Goal: Transaction & Acquisition: Download file/media

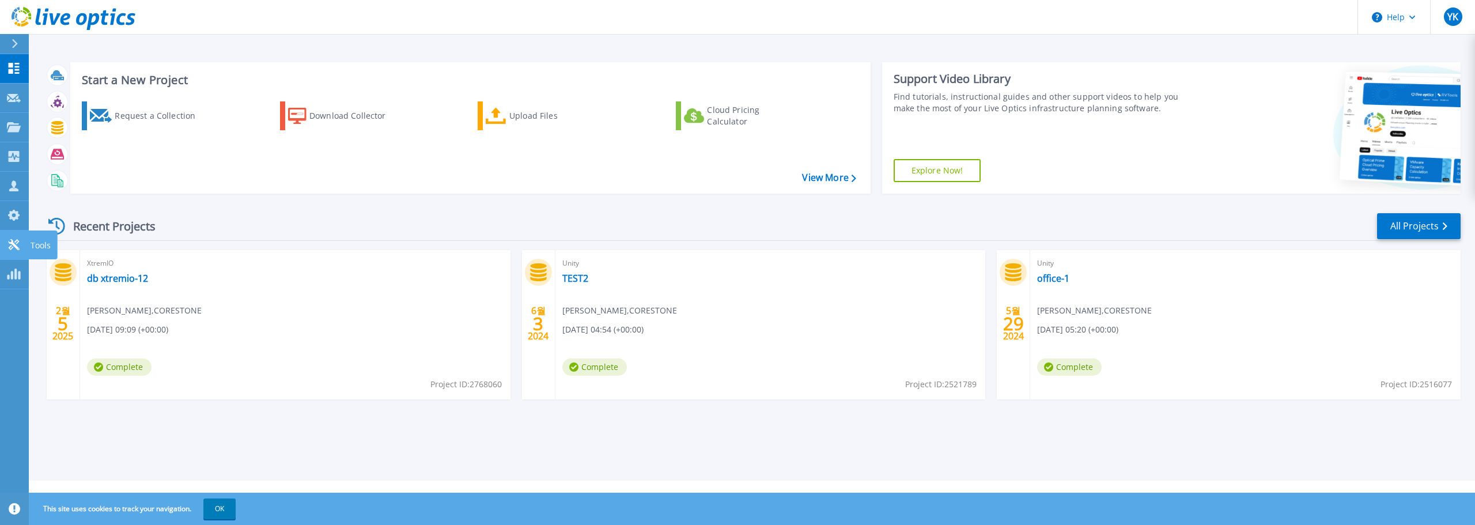
click at [11, 238] on link "Tools Tools" at bounding box center [14, 244] width 29 height 29
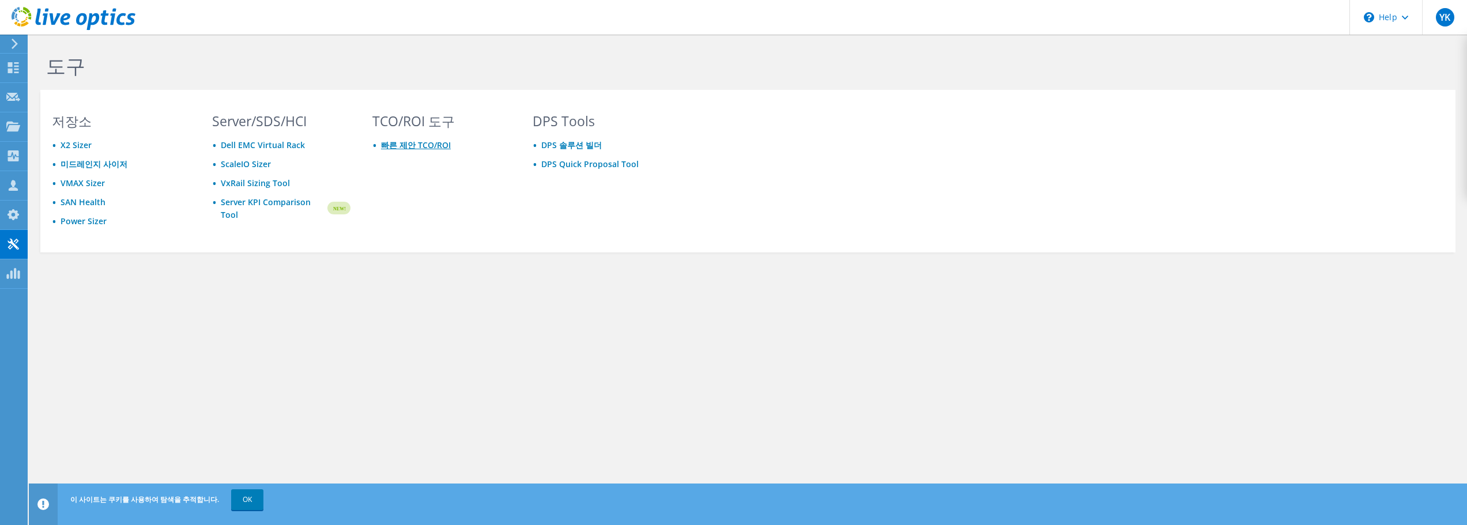
click at [389, 143] on link "빠른 제안 TCO/ROI" at bounding box center [416, 144] width 70 height 11
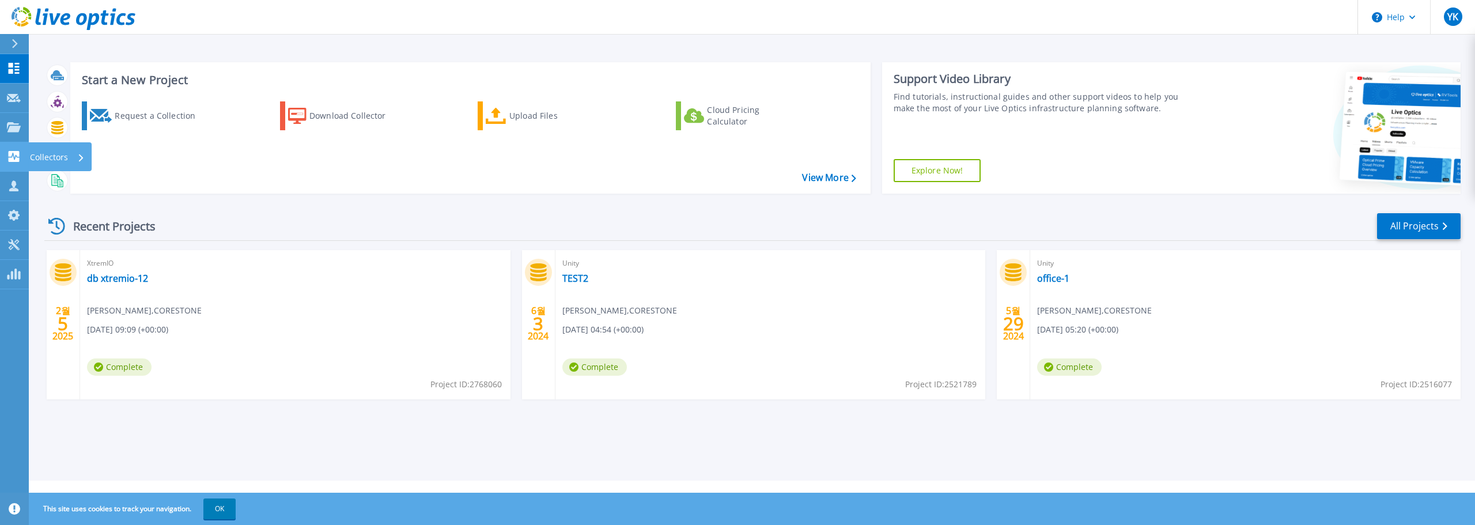
click at [7, 148] on link "Collectors Collectors" at bounding box center [14, 156] width 29 height 29
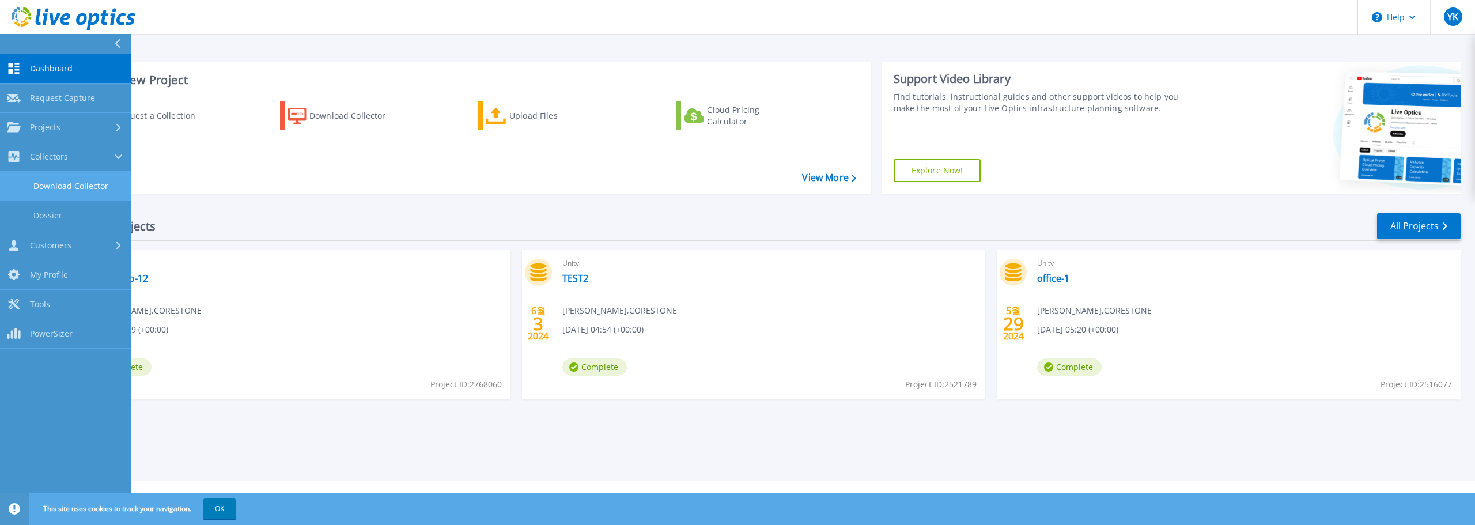
click at [41, 176] on link "Download Collector" at bounding box center [65, 186] width 131 height 29
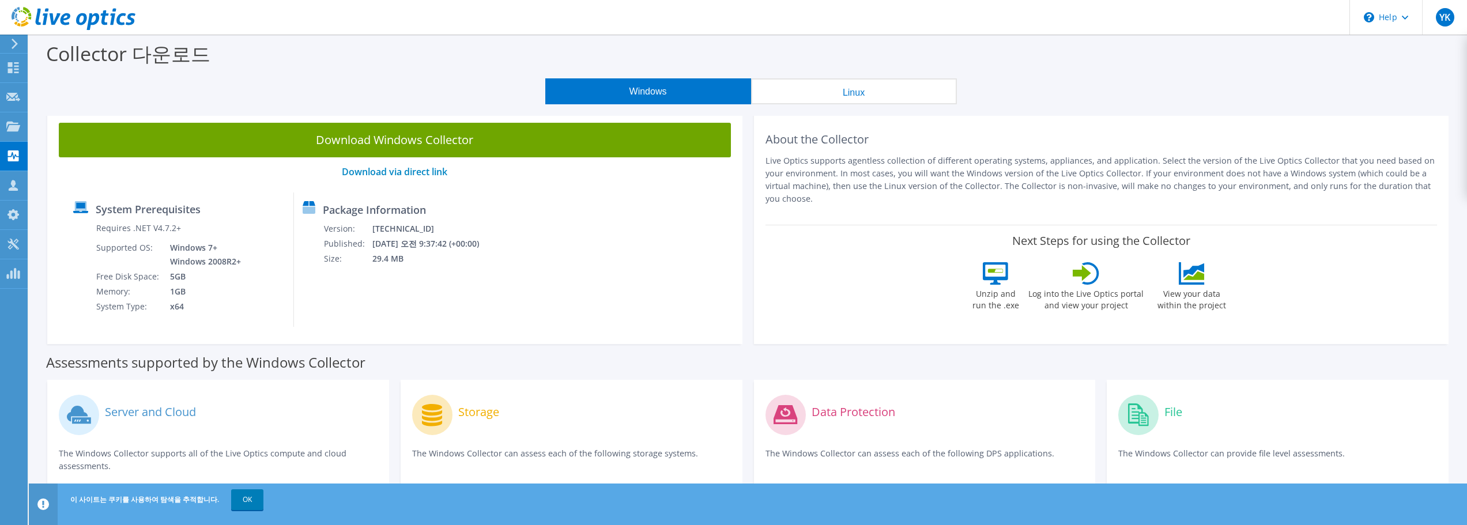
click at [610, 87] on button "Windows" at bounding box center [648, 91] width 206 height 26
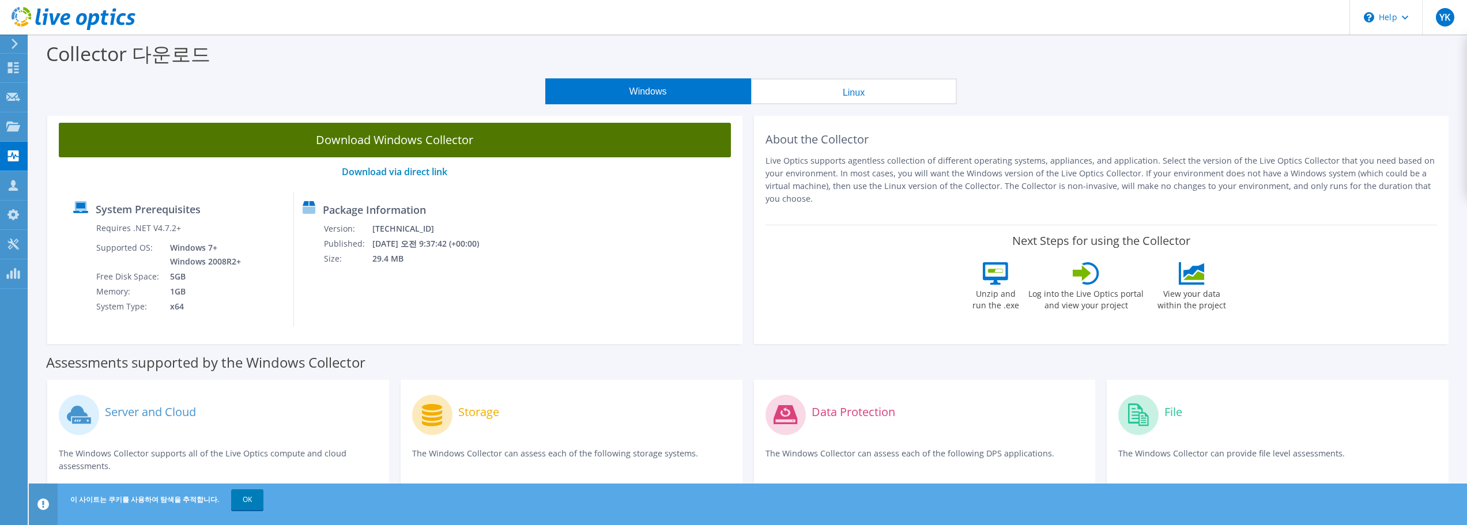
click at [378, 134] on link "Download Windows Collector" at bounding box center [395, 140] width 672 height 35
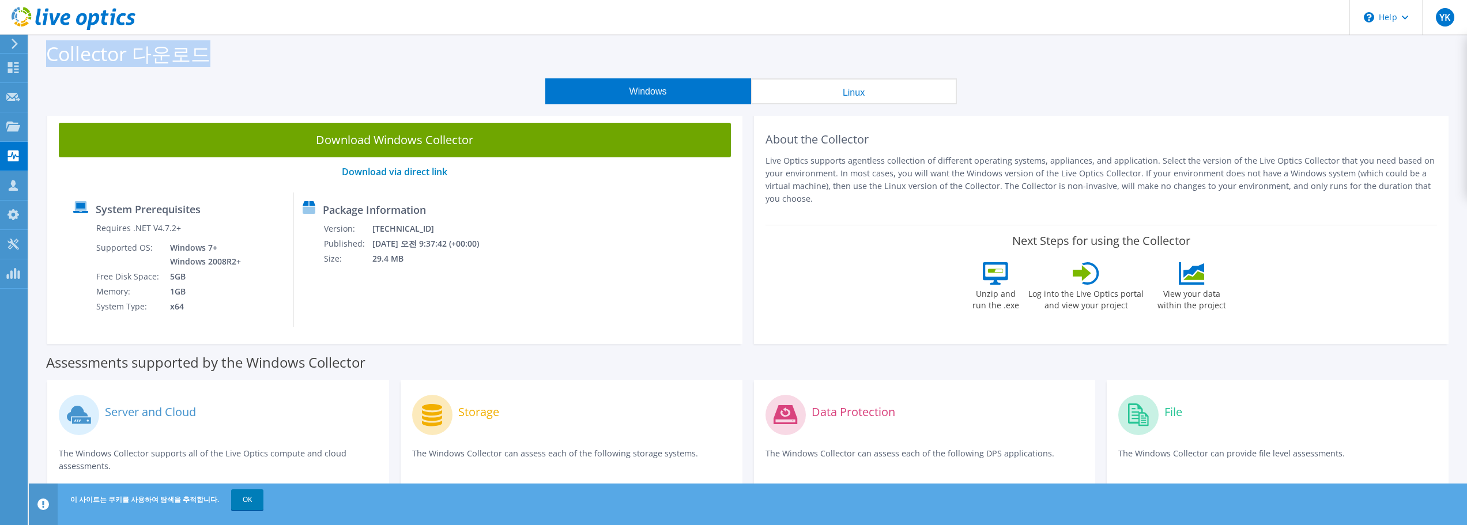
drag, startPoint x: 43, startPoint y: 55, endPoint x: 222, endPoint y: 60, distance: 179.9
click at [222, 60] on div "Collector 다운로드" at bounding box center [748, 57] width 1426 height 44
drag, startPoint x: 777, startPoint y: 143, endPoint x: 820, endPoint y: 216, distance: 84.0
click at [820, 216] on div "About the Collector Live Optics supports agentless collection of different oper…" at bounding box center [1101, 227] width 695 height 233
